Goal: Transaction & Acquisition: Subscribe to service/newsletter

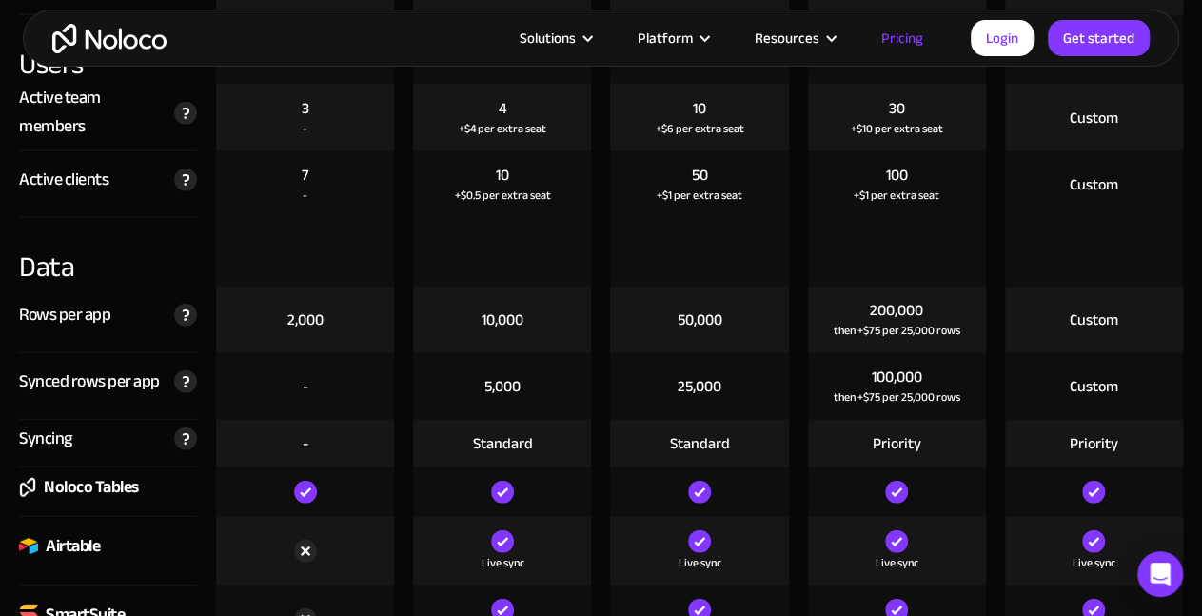
scroll to position [2277, 0]
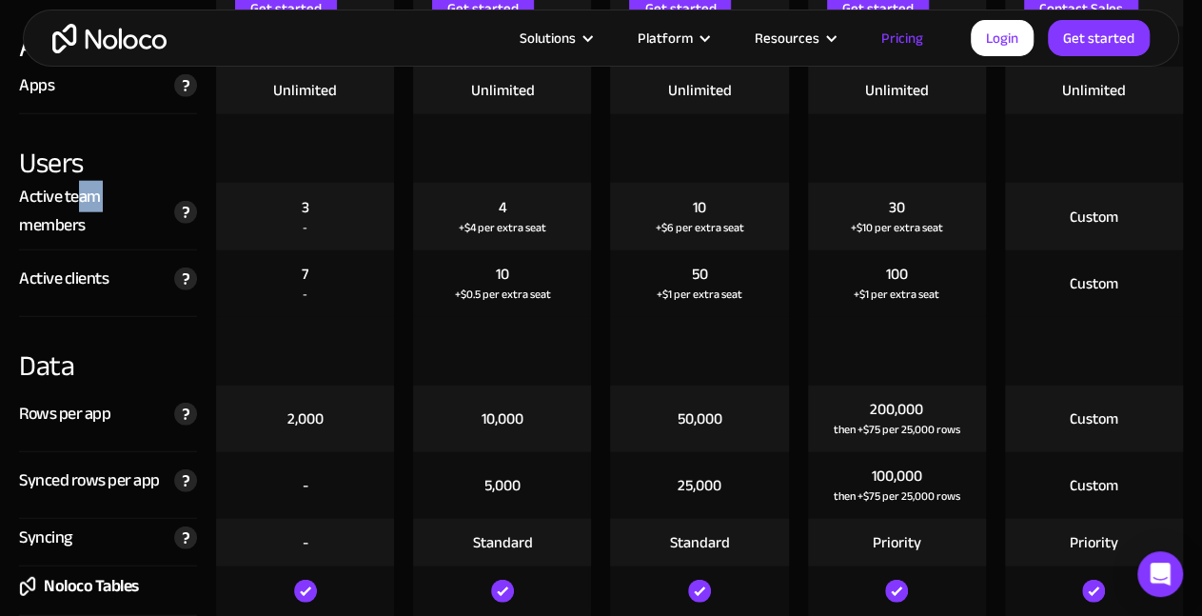
drag, startPoint x: 75, startPoint y: 197, endPoint x: 122, endPoint y: 207, distance: 47.6
click at [122, 207] on div "Active team members" at bounding box center [92, 211] width 146 height 57
drag, startPoint x: 83, startPoint y: 270, endPoint x: 195, endPoint y: 246, distance: 115.0
click at [157, 258] on div "Active clients The total number of unique clients that log in to your team's ap…" at bounding box center [108, 283] width 178 height 67
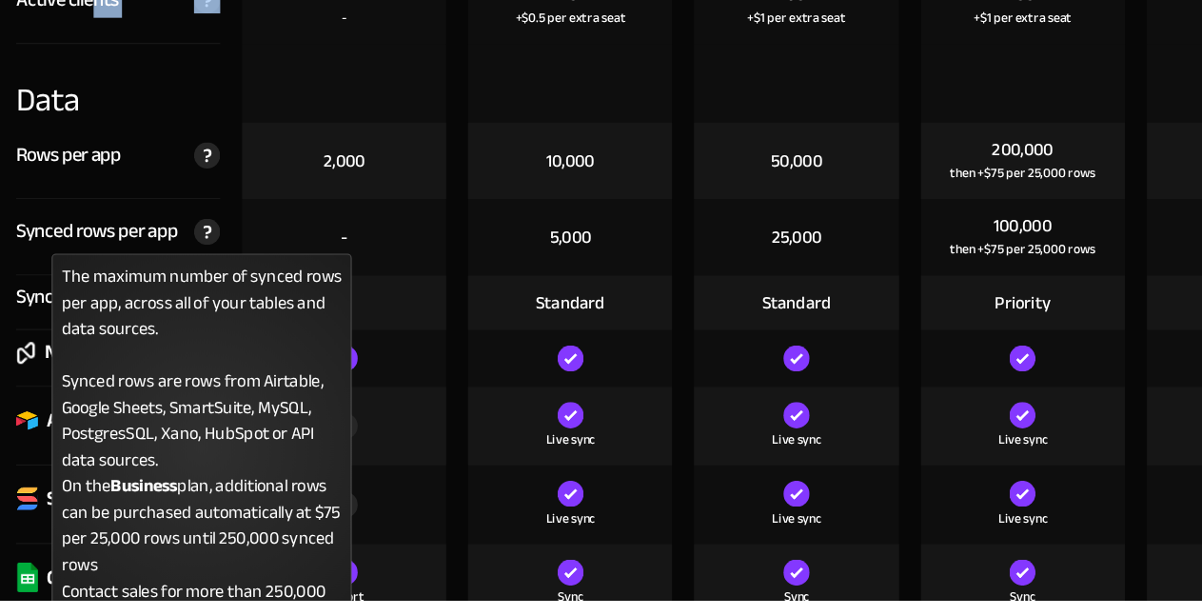
scroll to position [2527, 0]
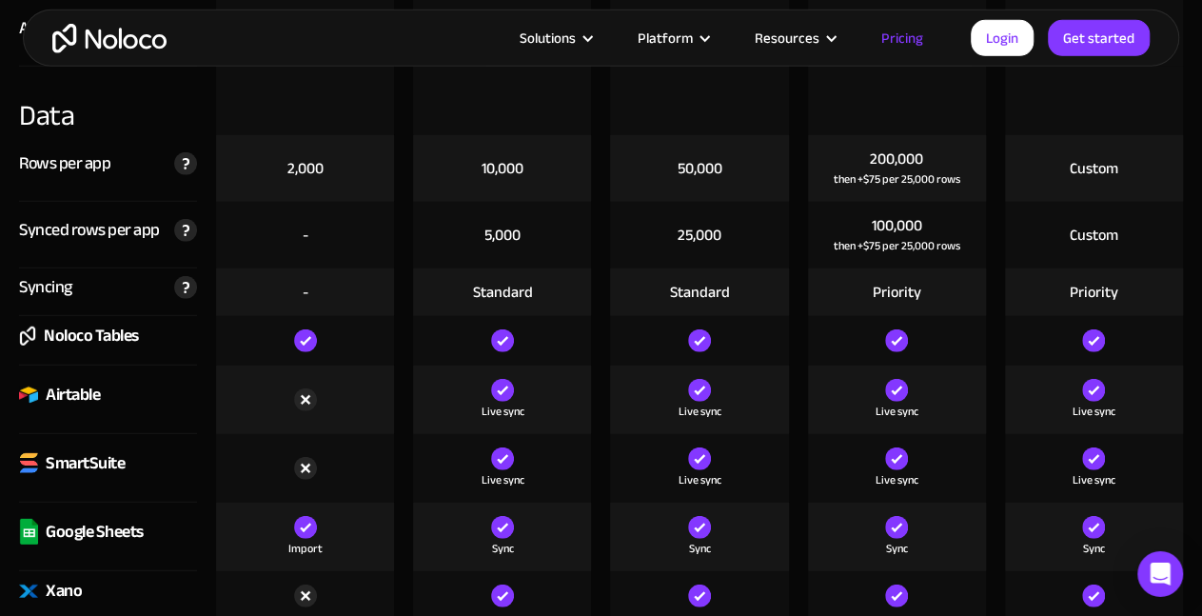
click at [883, 215] on div "100,000" at bounding box center [897, 225] width 50 height 21
click at [871, 246] on div "then +$75 per 25,000 rows" at bounding box center [897, 245] width 127 height 19
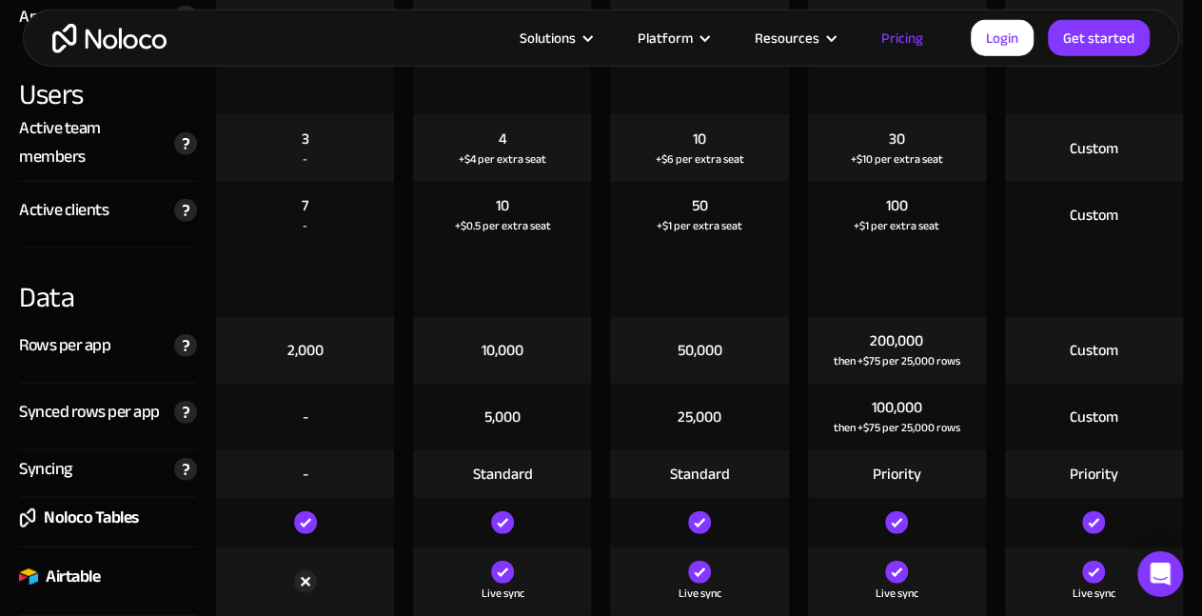
scroll to position [2350, 0]
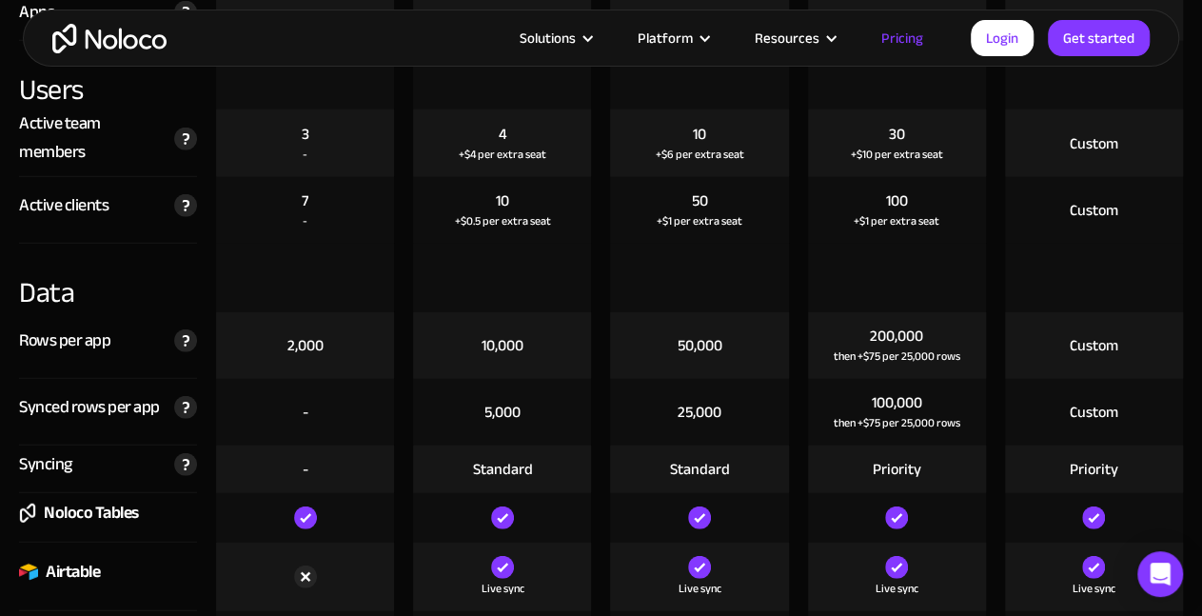
click at [1085, 409] on div "Custom" at bounding box center [1094, 412] width 49 height 21
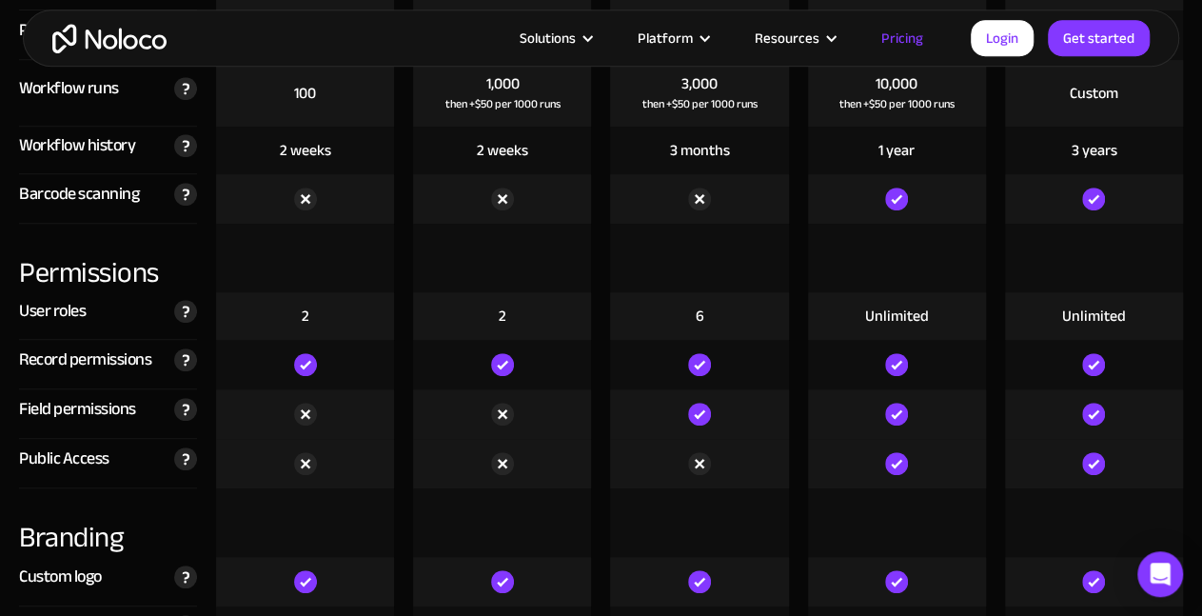
scroll to position [3528, 0]
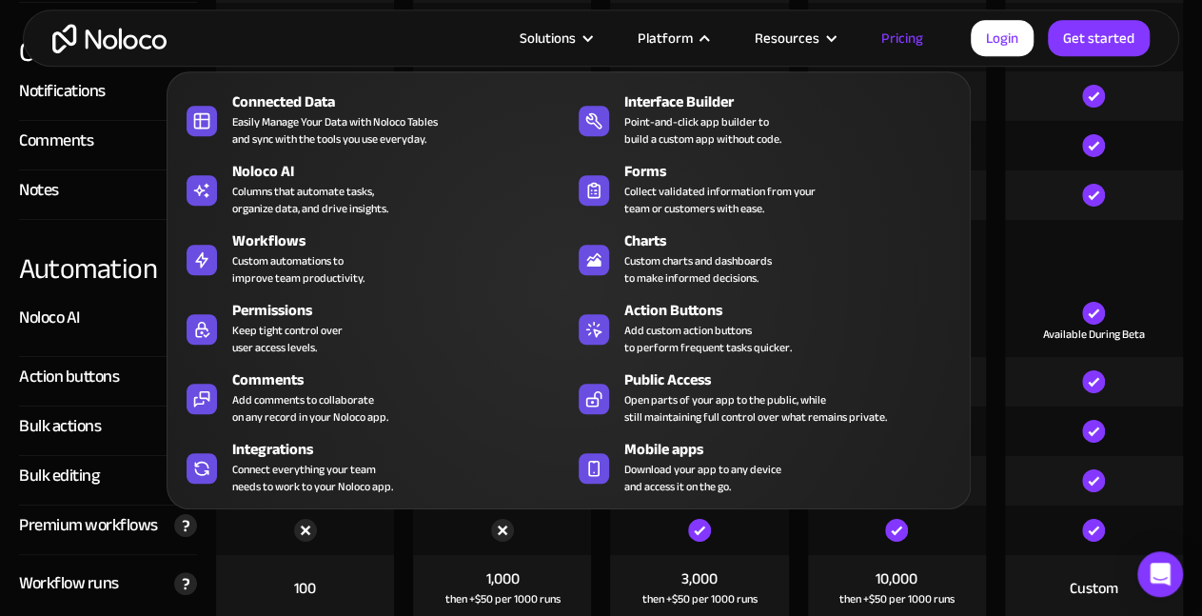
click at [709, 29] on div "Platform" at bounding box center [672, 38] width 117 height 25
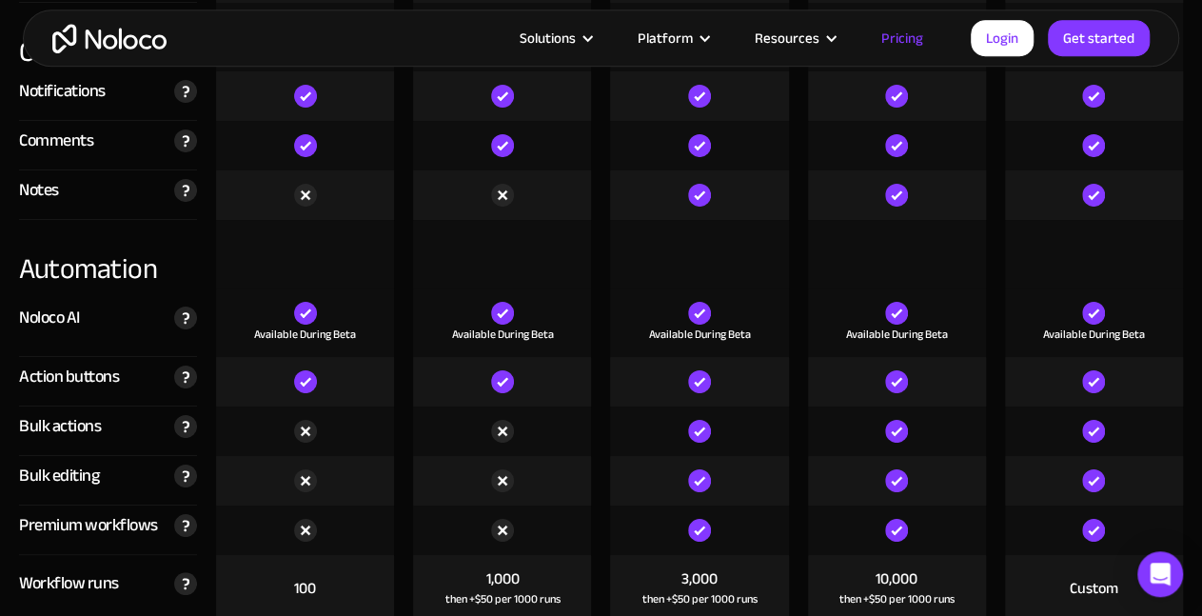
click at [693, 34] on div "Platform" at bounding box center [665, 38] width 55 height 25
click at [914, 33] on link "Pricing" at bounding box center [902, 38] width 89 height 25
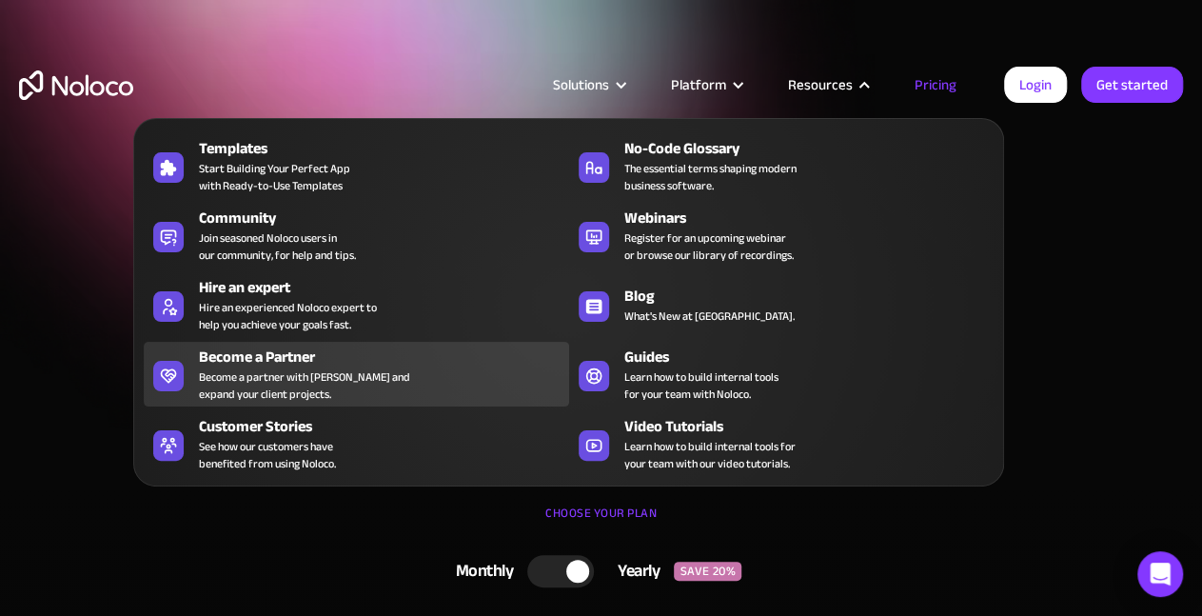
click at [286, 353] on div "Become a Partner" at bounding box center [388, 357] width 378 height 23
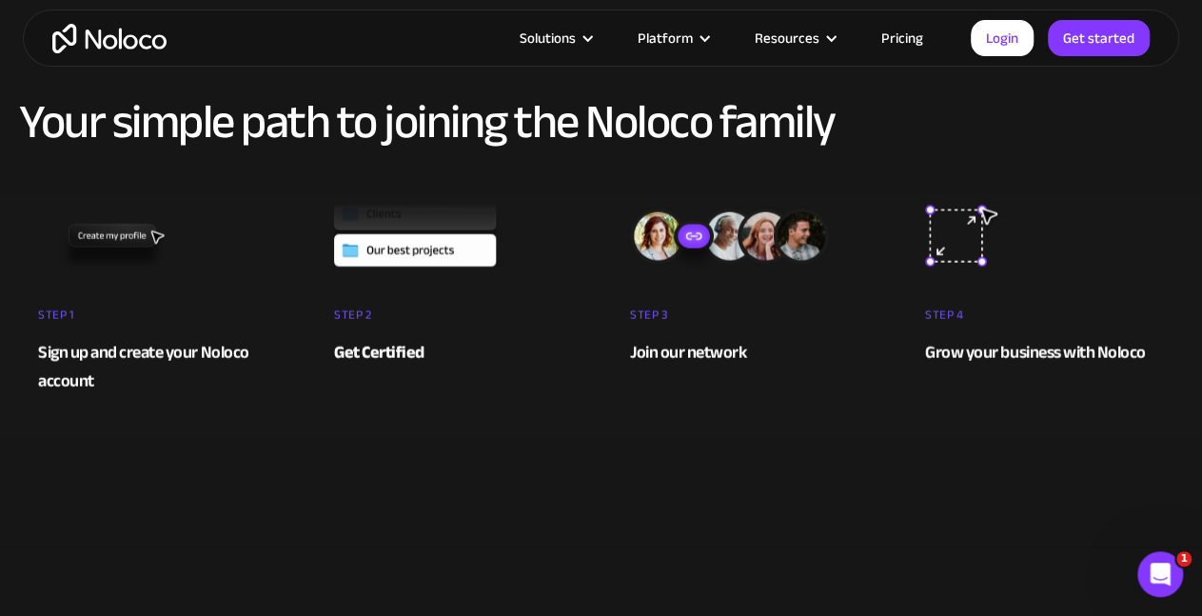
scroll to position [495, 0]
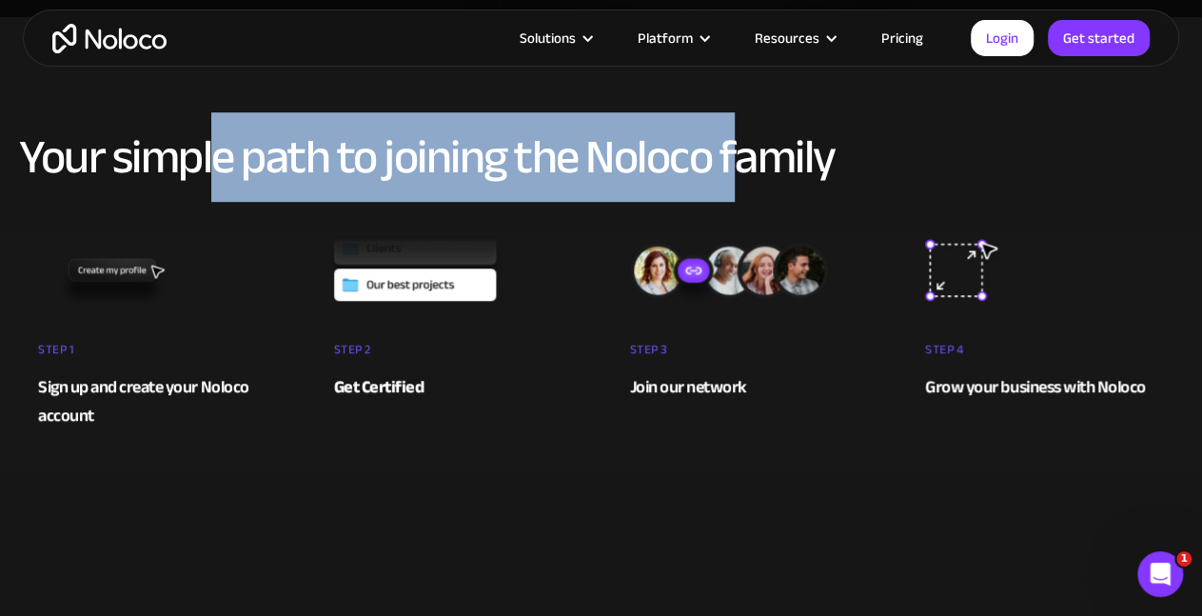
drag, startPoint x: 209, startPoint y: 162, endPoint x: 749, endPoint y: 134, distance: 540.4
click at [739, 132] on h2 "Your simple path to joining the Noloco family" at bounding box center [601, 156] width 1164 height 51
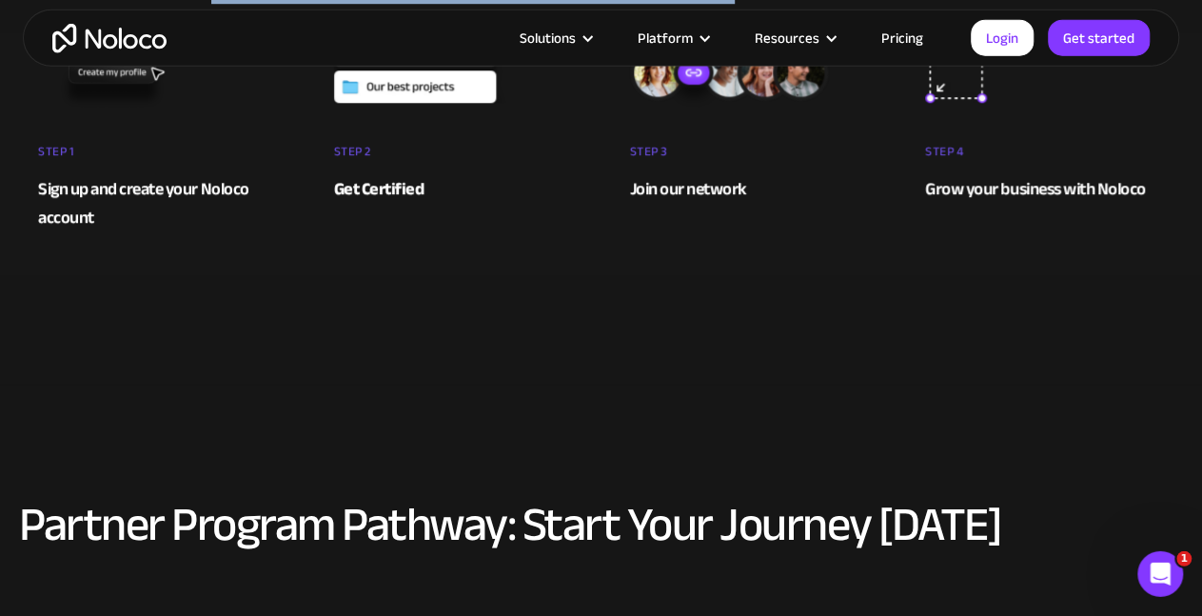
scroll to position [693, 0]
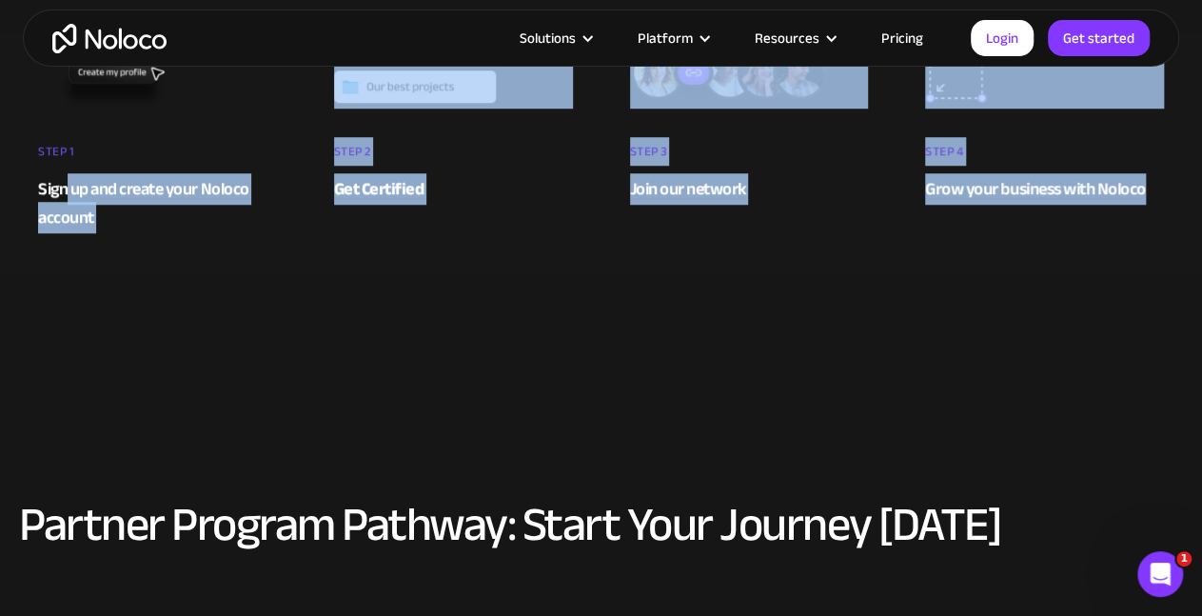
drag, startPoint x: 69, startPoint y: 188, endPoint x: 856, endPoint y: 259, distance: 789.5
click at [856, 259] on div "Your simple path to joining the Noloco family STEP 1 Sign up and create your No…" at bounding box center [601, 101] width 1202 height 375
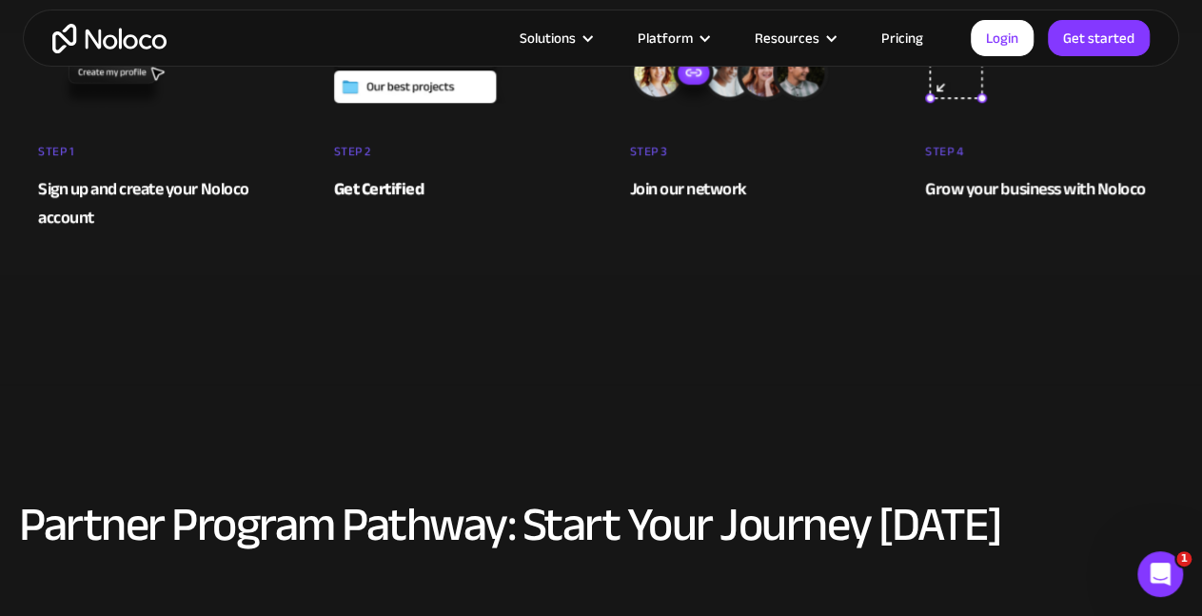
click at [820, 275] on div "Your simple path to joining the Noloco family STEP 1 Sign up and create your No…" at bounding box center [601, 101] width 1202 height 375
click at [1077, 201] on div "Grow your business with Noloco" at bounding box center [1044, 189] width 239 height 29
click at [723, 190] on div "Join our network" at bounding box center [749, 189] width 239 height 29
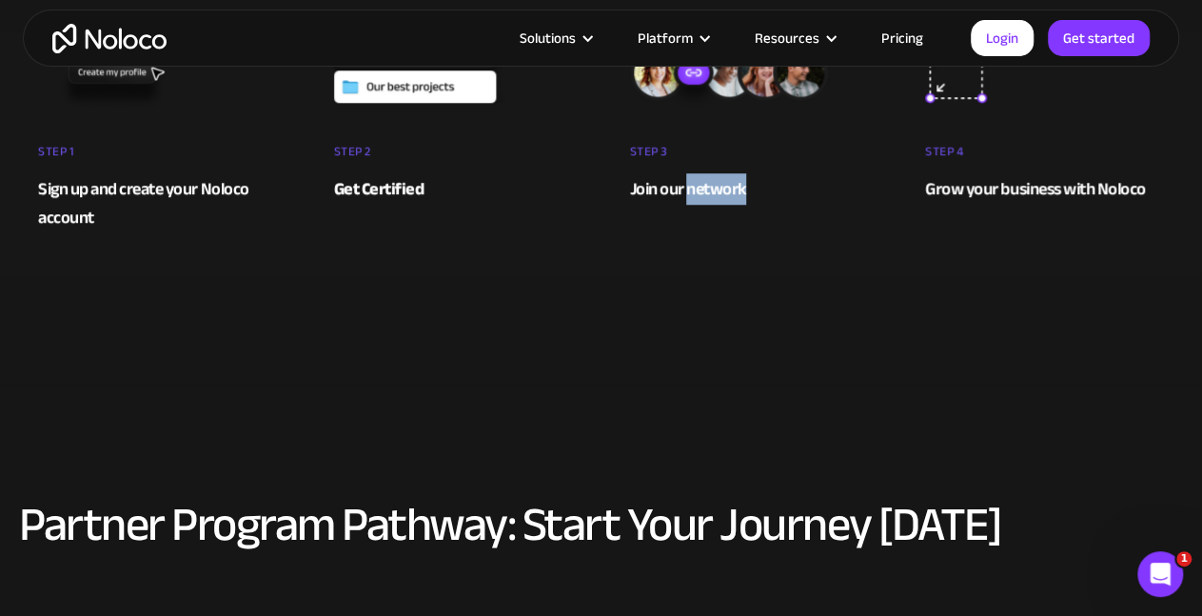
click at [723, 190] on div "Join our network" at bounding box center [749, 189] width 239 height 29
click at [405, 189] on strong "Get Certified" at bounding box center [379, 188] width 90 height 31
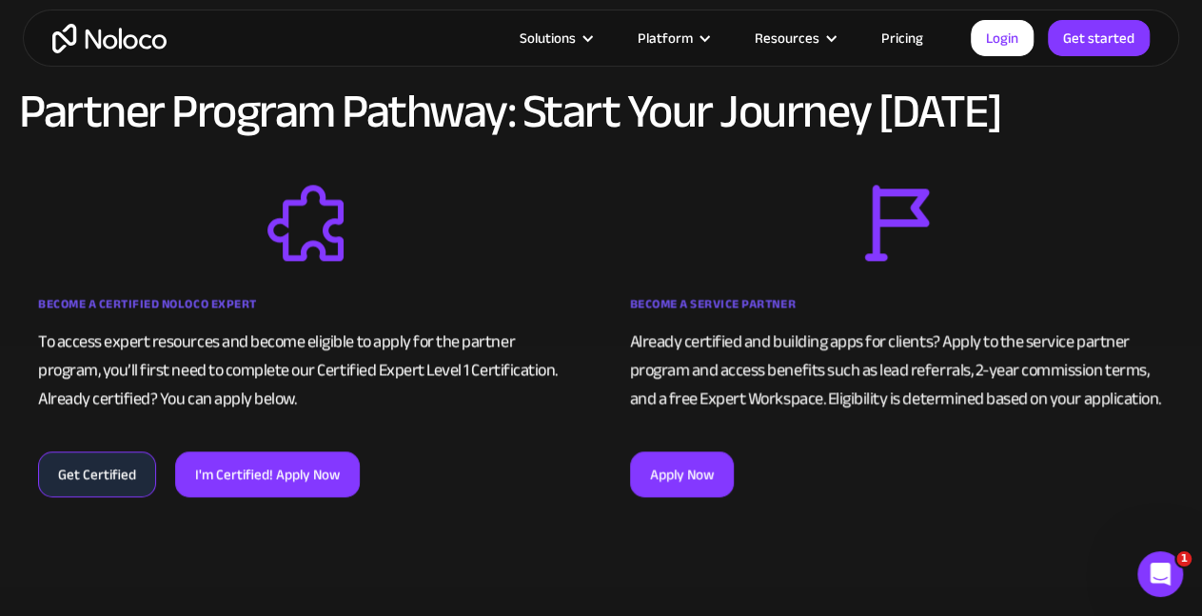
scroll to position [1188, 0]
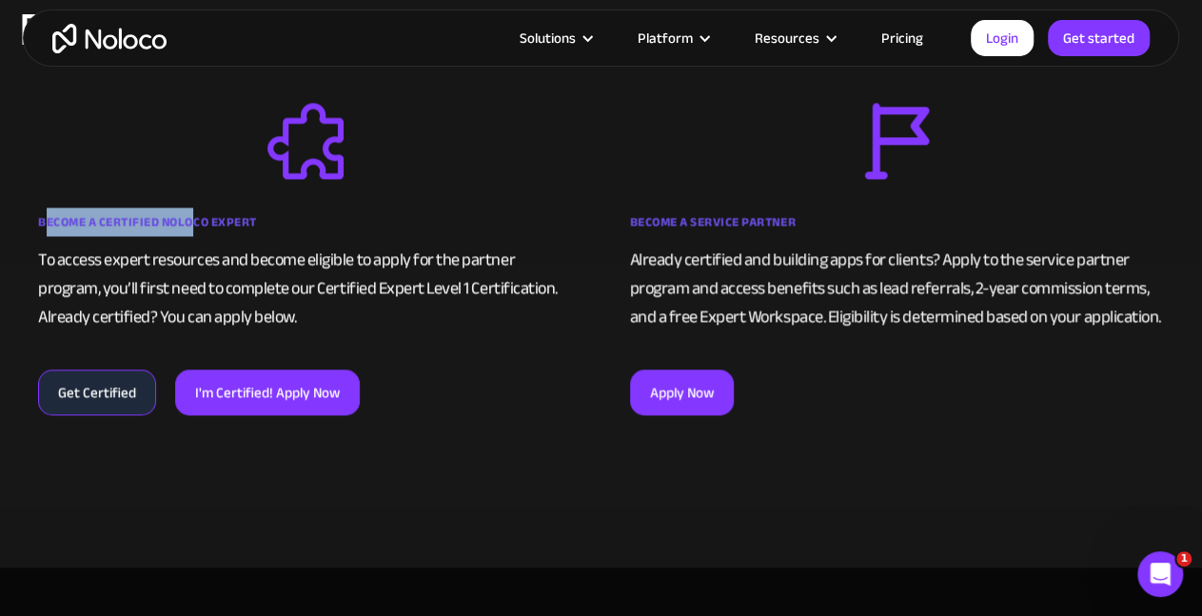
drag, startPoint x: 86, startPoint y: 218, endPoint x: 195, endPoint y: 216, distance: 109.5
click at [195, 216] on strong "Become a Certified Noloco Expert" at bounding box center [147, 221] width 219 height 23
click at [744, 219] on strong "Become a Service Partner" at bounding box center [713, 221] width 166 height 23
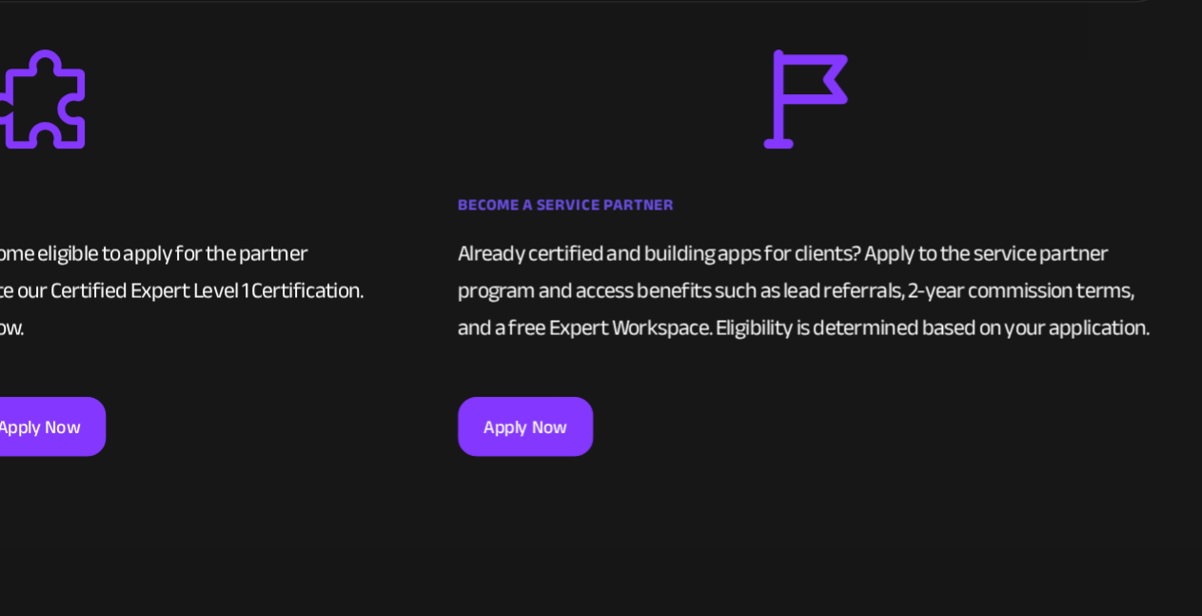
click at [914, 263] on div "Already certified and building apps for clients? Apply to the service partner p…" at bounding box center [897, 289] width 535 height 86
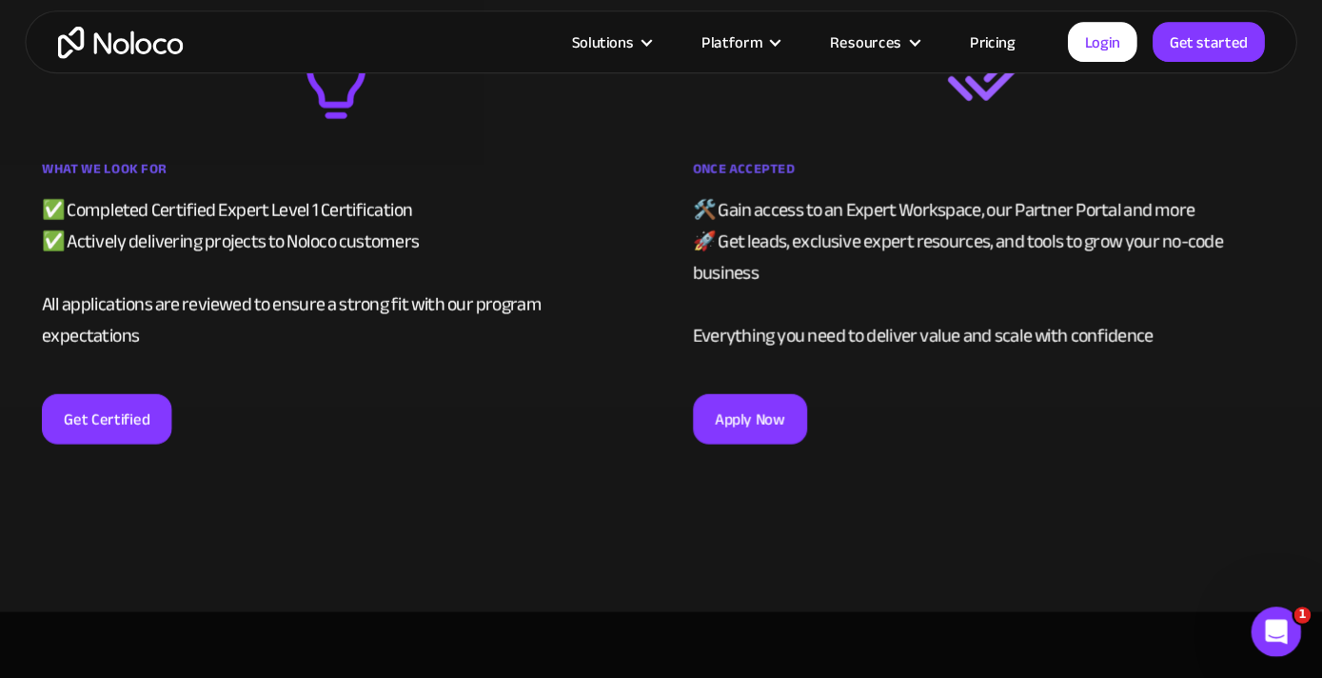
scroll to position [3589, 0]
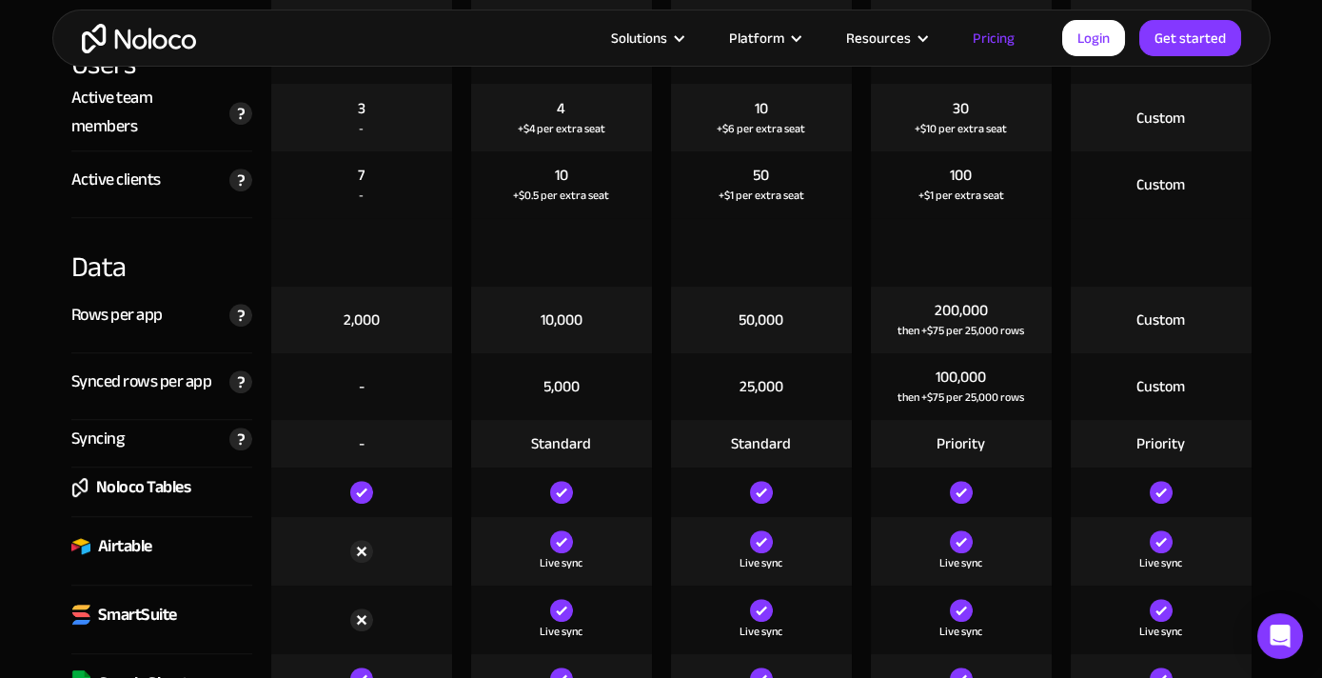
scroll to position [2175, 0]
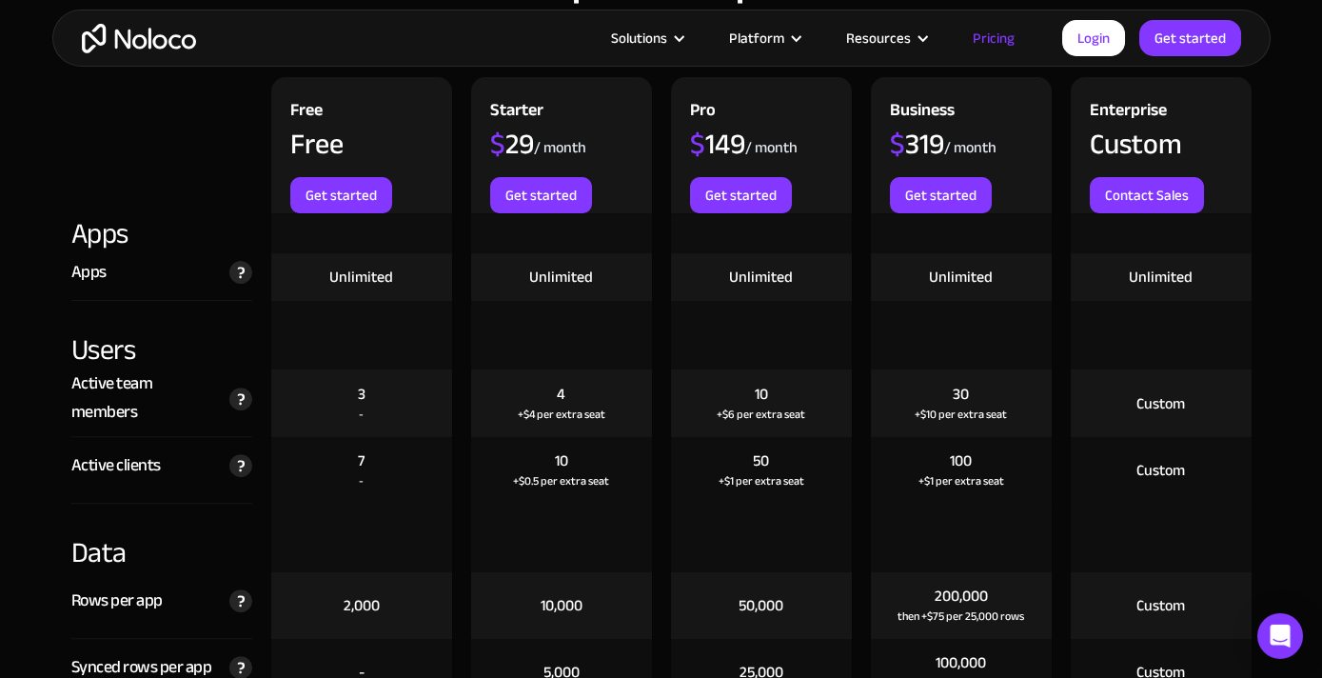
scroll to position [2101, 0]
